Goal: Information Seeking & Learning: Find specific fact

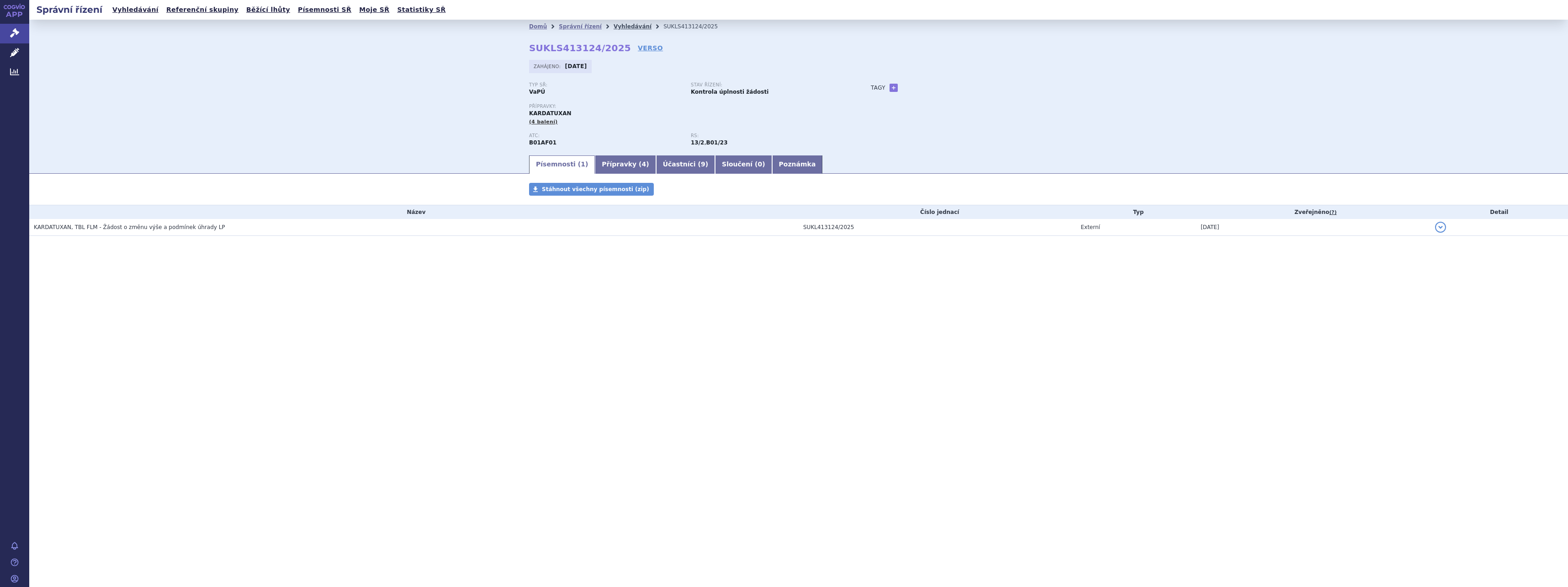
click at [615, 25] on link "Vyhledávání" at bounding box center [632, 26] width 38 height 7
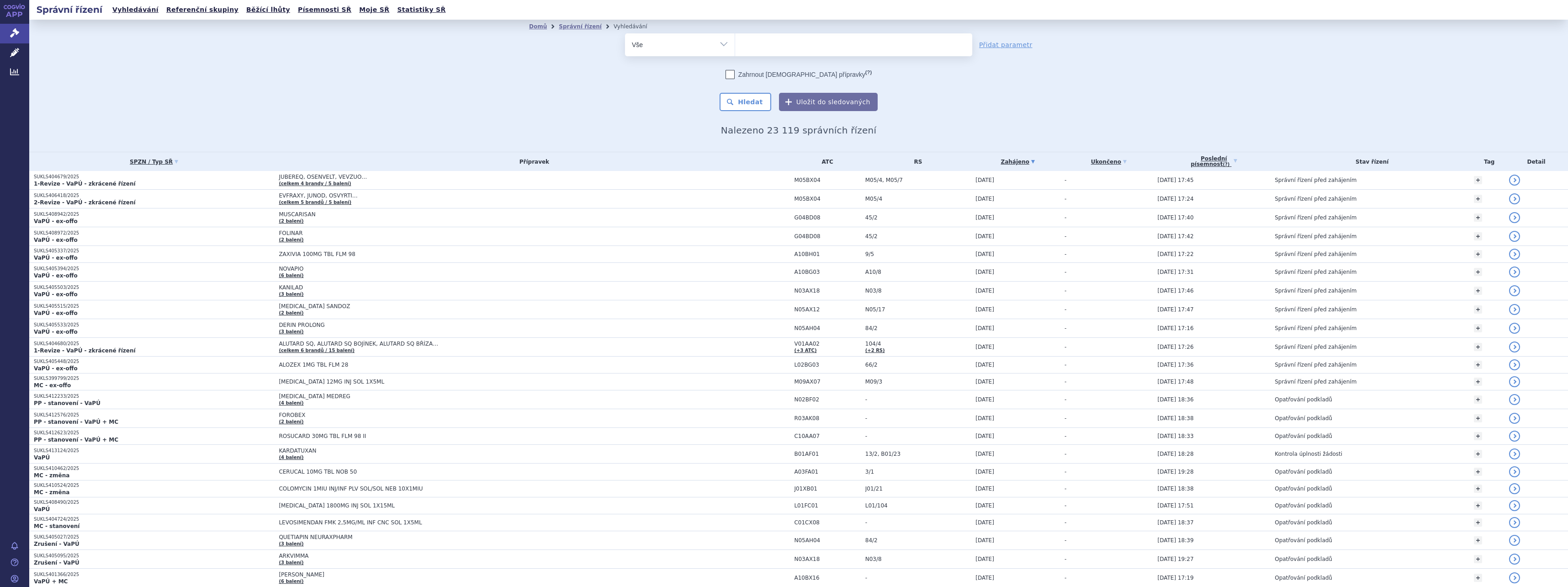
click at [755, 42] on ul at bounding box center [854, 43] width 237 height 19
click at [735, 42] on select at bounding box center [734, 44] width 0 height 23
type input "as"
type input "ast"
type input "asth"
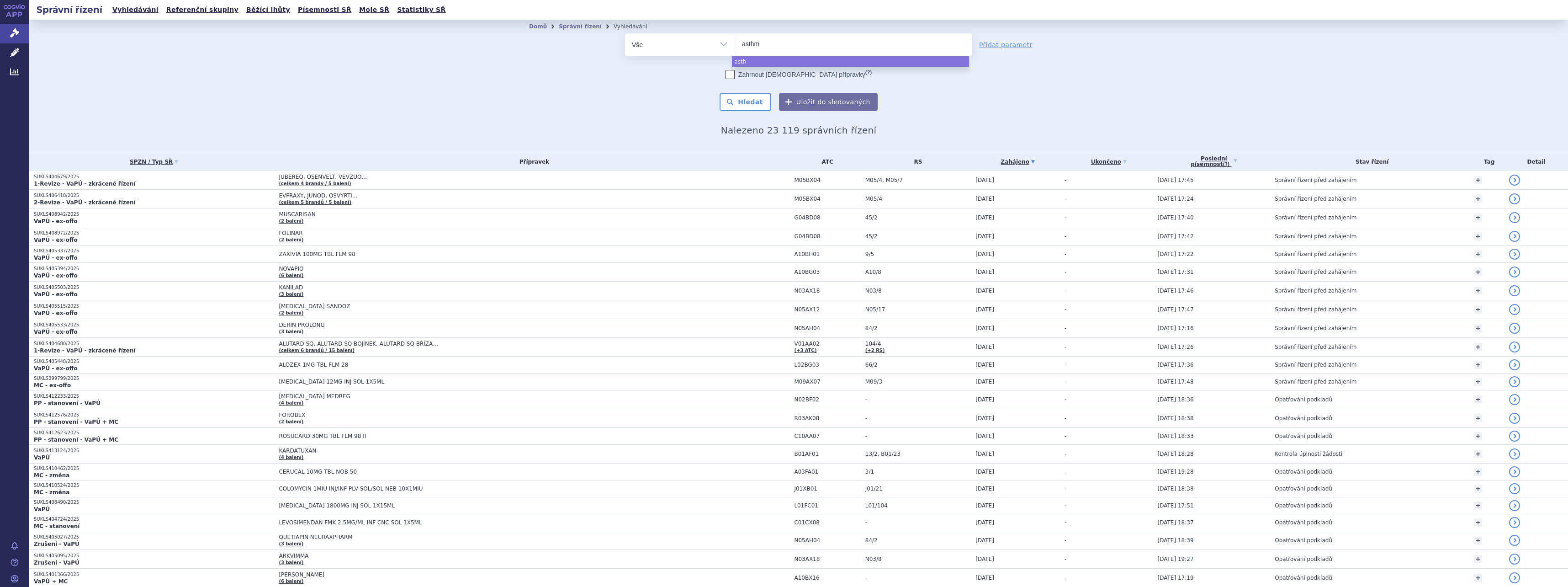
type input "asthme"
type input "asthmex"
select select "asthmex"
click at [750, 102] on button "Hledat" at bounding box center [746, 101] width 52 height 18
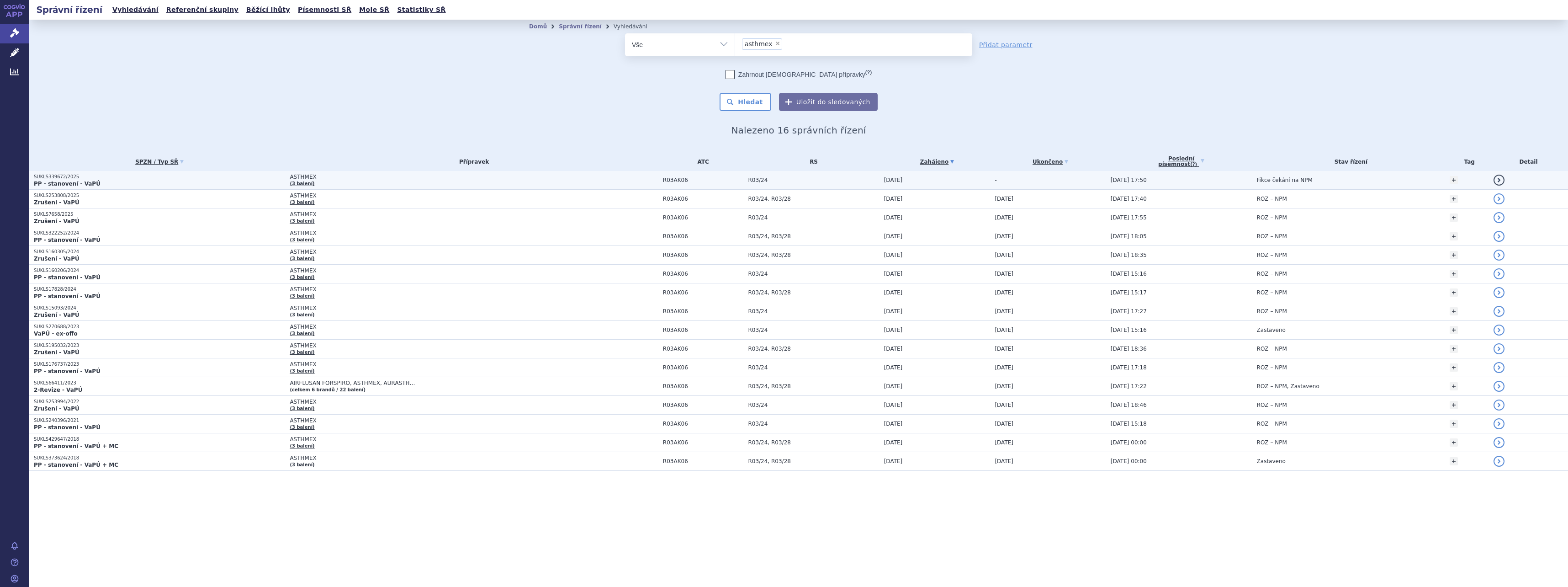
click at [557, 180] on span "ASTHMEX (3 balení)" at bounding box center [474, 179] width 369 height 13
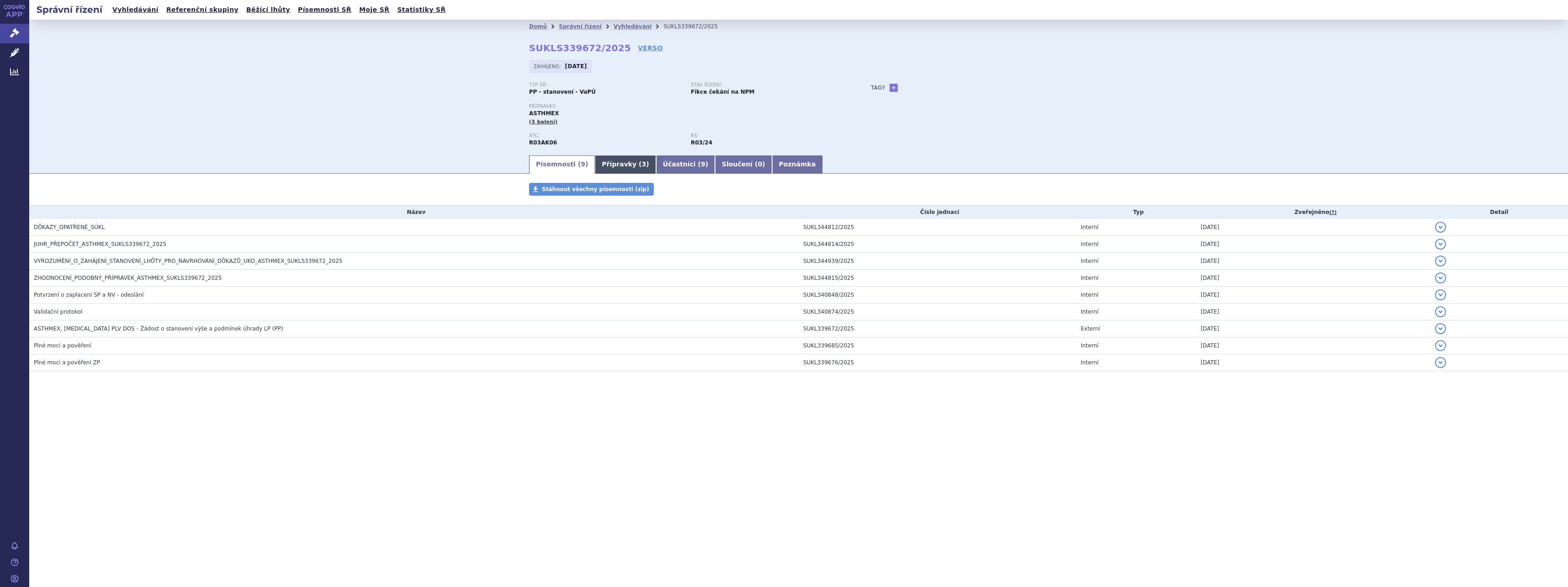
click at [602, 164] on link "Přípravky ( 3 )" at bounding box center [625, 164] width 61 height 18
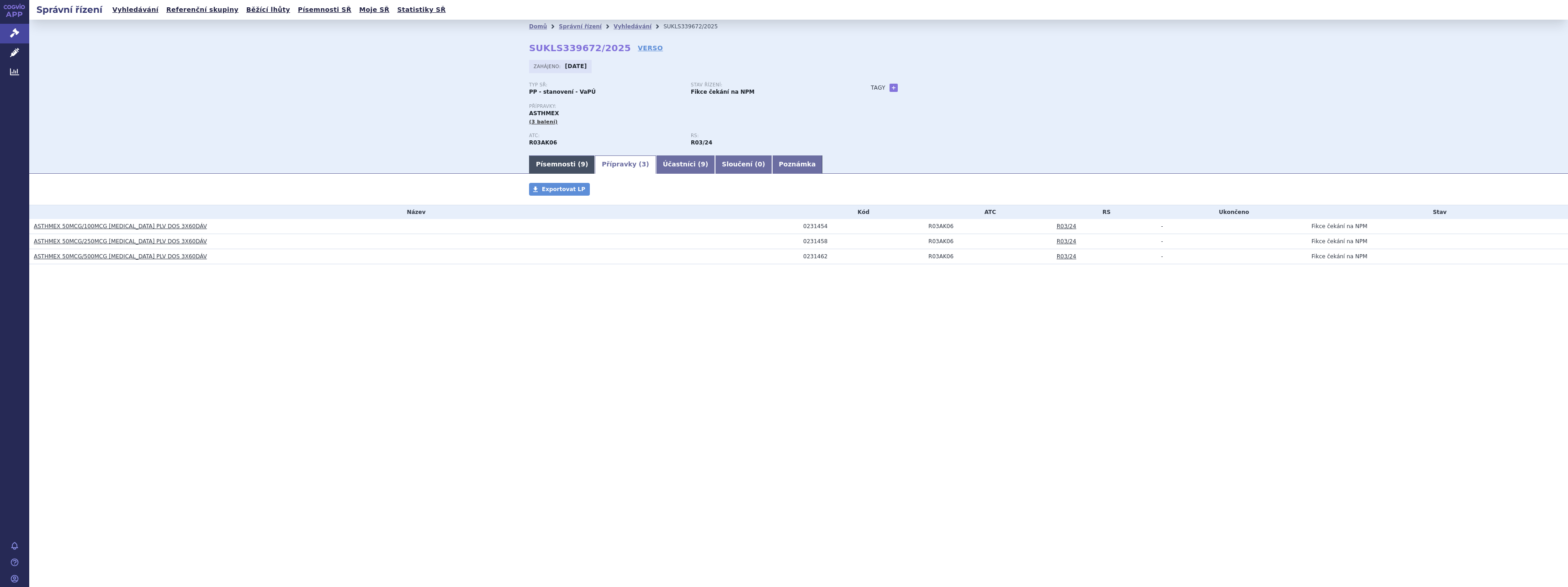
click at [552, 166] on link "Písemnosti ( 9 )" at bounding box center [562, 164] width 65 height 18
